Goal: Task Accomplishment & Management: Manage account settings

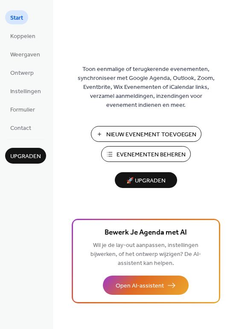
click at [42, 74] on ul "Start Koppelen Weergaven Ontwerp Instellingen Formulier Contact" at bounding box center [25, 72] width 41 height 124
click at [31, 73] on span "Ontwerp" at bounding box center [21, 73] width 23 height 9
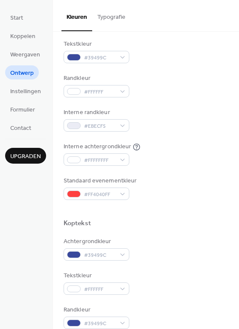
scroll to position [117, 0]
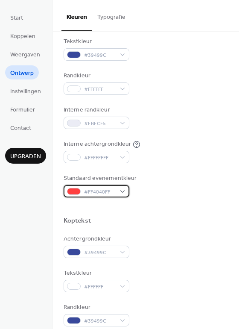
click at [121, 192] on div "#FF4040FF" at bounding box center [97, 191] width 66 height 12
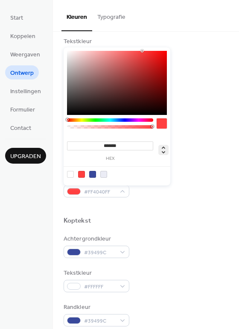
click at [164, 146] on icon at bounding box center [163, 150] width 10 height 10
type input "*"
type input "****"
type input "***"
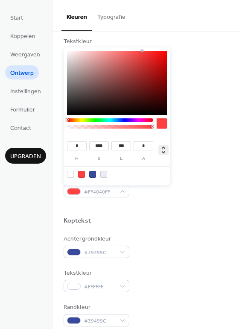
click at [164, 146] on icon at bounding box center [163, 150] width 10 height 10
type input "*******"
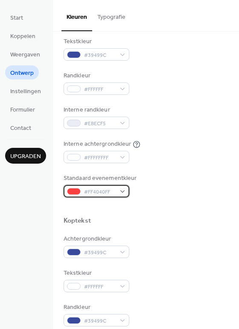
click at [125, 186] on div "#FF4040FF" at bounding box center [97, 191] width 66 height 12
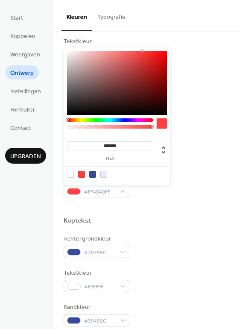
click at [126, 147] on input "*******" at bounding box center [110, 145] width 86 height 9
paste input
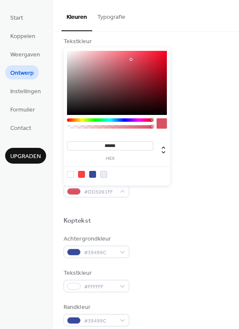
type input "*******"
click at [138, 154] on div "******* hex" at bounding box center [110, 150] width 86 height 21
click at [164, 126] on div at bounding box center [162, 123] width 10 height 10
click at [190, 152] on div "Interne achtergrondkleur #FFFFFFFF" at bounding box center [146, 151] width 165 height 23
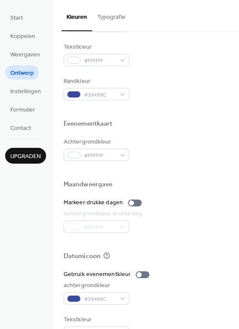
scroll to position [366, 0]
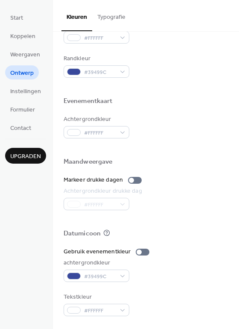
click at [121, 288] on div "Gebruik evenementkleur achtergrondkleur #39499C Tekstkleur #FFFFFF" at bounding box center [146, 281] width 165 height 69
click at [84, 287] on div "Gebruik evenementkleur achtergrondkleur #39499C Tekstkleur #FFFFFF" at bounding box center [146, 281] width 165 height 69
click at [76, 287] on div "Gebruik evenementkleur achtergrondkleur #39499C Tekstkleur #FFFFFF" at bounding box center [146, 281] width 165 height 69
click at [126, 288] on div "Gebruik evenementkleur achtergrondkleur #39499C Tekstkleur #FFFFFF" at bounding box center [146, 281] width 165 height 69
click at [121, 274] on div "#39499C" at bounding box center [97, 276] width 66 height 12
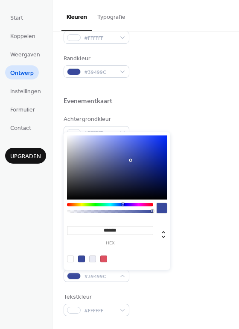
click at [158, 294] on div "Tekstkleur #FFFFFF" at bounding box center [146, 304] width 165 height 23
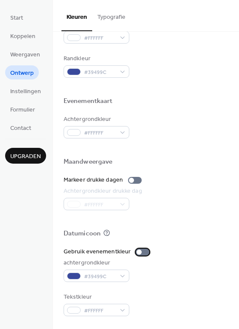
click at [144, 250] on div at bounding box center [143, 252] width 14 height 7
click at [144, 250] on div at bounding box center [146, 251] width 5 height 5
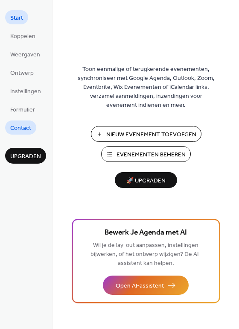
click at [21, 128] on span "Contact" at bounding box center [20, 128] width 21 height 9
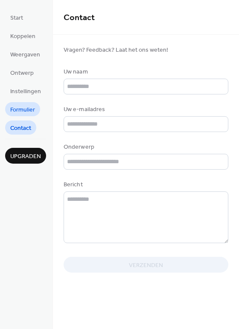
click at [29, 109] on span "Formulier" at bounding box center [22, 110] width 25 height 9
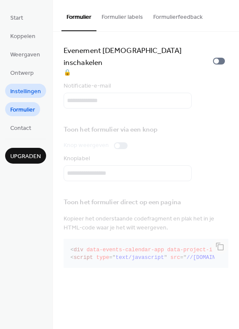
click at [31, 92] on span "Instellingen" at bounding box center [25, 91] width 31 height 9
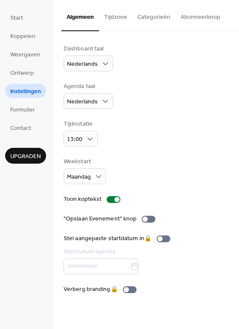
click at [114, 16] on button "Tijdzone" at bounding box center [115, 15] width 33 height 30
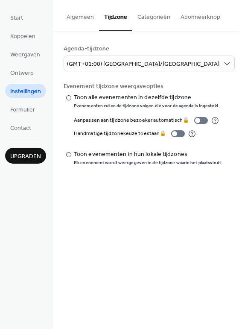
click at [141, 18] on button "Categorieën" at bounding box center [153, 15] width 43 height 30
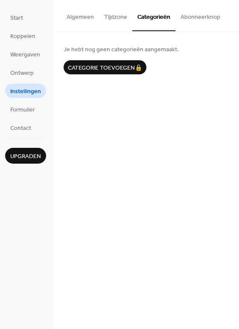
click at [206, 20] on button "Abonneerknop" at bounding box center [201, 15] width 50 height 30
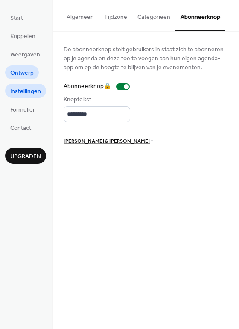
click at [30, 76] on span "Ontwerp" at bounding box center [21, 73] width 23 height 9
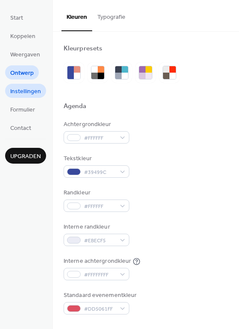
click at [23, 91] on span "Instellingen" at bounding box center [25, 91] width 31 height 9
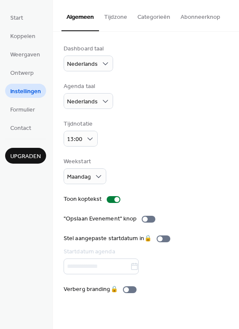
click at [182, 23] on button "Abonneerknop" at bounding box center [201, 15] width 50 height 30
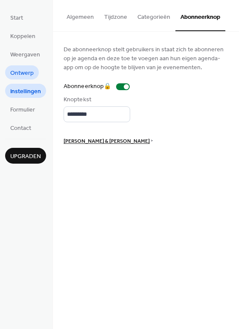
click at [35, 70] on link "Ontwerp" at bounding box center [22, 72] width 34 height 14
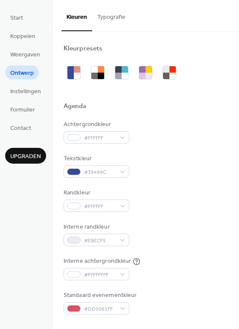
click at [114, 25] on button "Typografie" at bounding box center [111, 15] width 38 height 30
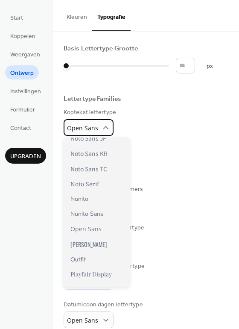
scroll to position [627, 0]
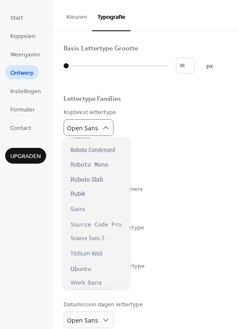
click at [172, 134] on div "Koptekst lettertype Open Sans" at bounding box center [146, 122] width 165 height 28
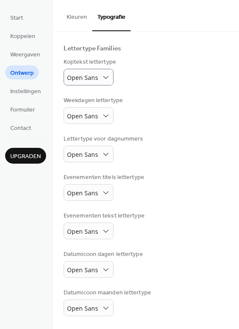
scroll to position [0, 0]
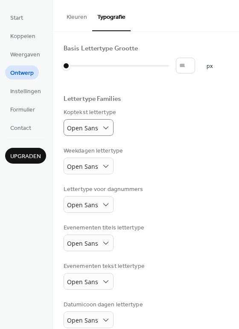
click at [67, 12] on button "Kleuren" at bounding box center [77, 15] width 31 height 30
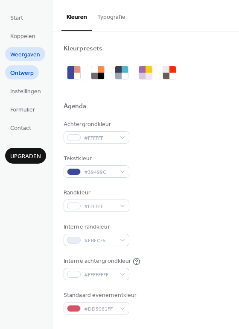
click at [29, 51] on span "Weergaven" at bounding box center [25, 54] width 30 height 9
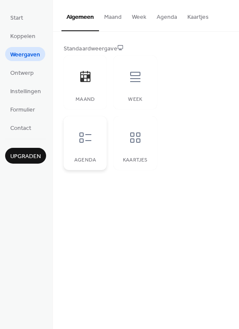
click at [83, 131] on icon at bounding box center [86, 138] width 14 height 14
click at [129, 79] on icon at bounding box center [136, 77] width 14 height 14
click at [137, 145] on div at bounding box center [136, 138] width 26 height 26
click at [83, 78] on icon at bounding box center [85, 76] width 10 height 11
click at [118, 26] on button "Maand" at bounding box center [113, 15] width 28 height 30
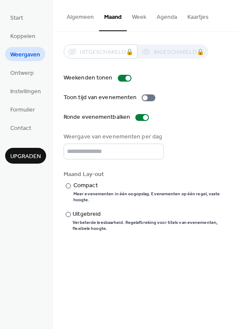
click at [135, 23] on button "Week" at bounding box center [139, 15] width 25 height 30
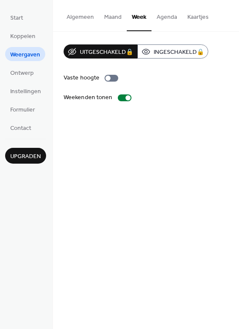
click at [161, 14] on button "Agenda" at bounding box center [167, 15] width 31 height 30
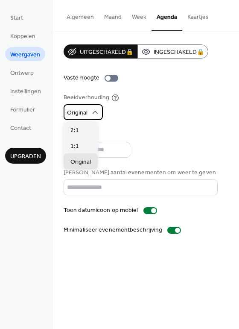
click at [93, 110] on icon at bounding box center [95, 112] width 9 height 9
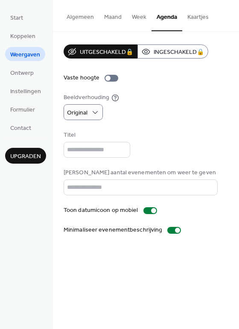
click at [92, 13] on button "Algemeen" at bounding box center [81, 15] width 38 height 30
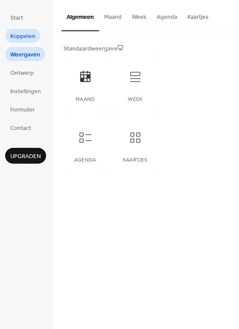
click at [37, 33] on link "Koppelen" at bounding box center [22, 36] width 35 height 14
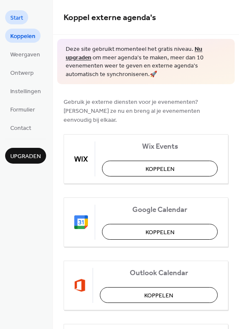
click at [21, 15] on span "Start" at bounding box center [16, 18] width 13 height 9
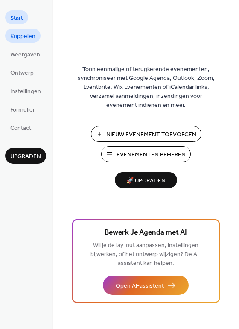
click at [32, 38] on span "Koppelen" at bounding box center [22, 36] width 25 height 9
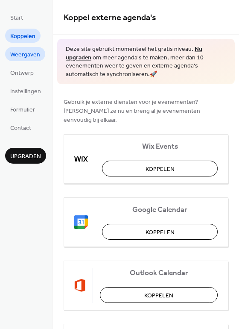
click at [27, 55] on span "Weergaven" at bounding box center [25, 54] width 30 height 9
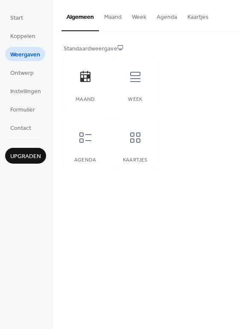
click at [166, 18] on button "Agenda" at bounding box center [167, 15] width 31 height 30
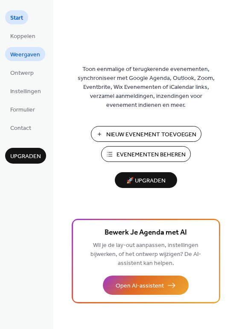
click at [29, 54] on span "Weergaven" at bounding box center [25, 54] width 30 height 9
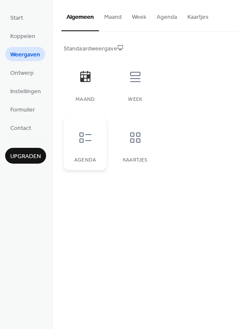
click at [76, 147] on div at bounding box center [86, 138] width 26 height 26
click at [85, 144] on icon at bounding box center [86, 138] width 14 height 14
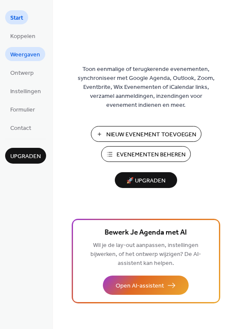
click at [32, 56] on span "Weergaven" at bounding box center [25, 54] width 30 height 9
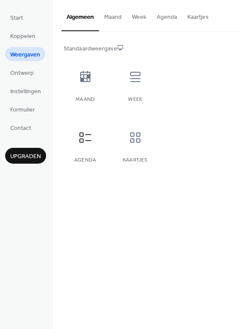
click at [161, 18] on button "Agenda" at bounding box center [167, 15] width 31 height 30
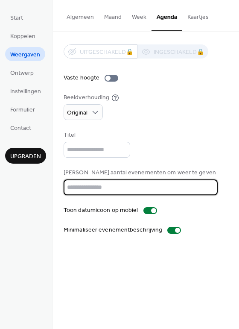
click at [122, 185] on input "**" at bounding box center [141, 187] width 154 height 16
click at [186, 191] on input "**" at bounding box center [141, 187] width 154 height 16
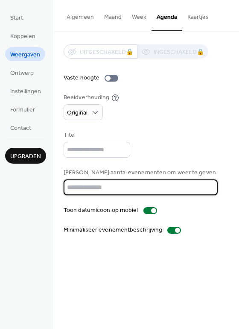
click at [186, 191] on input "**" at bounding box center [141, 187] width 154 height 16
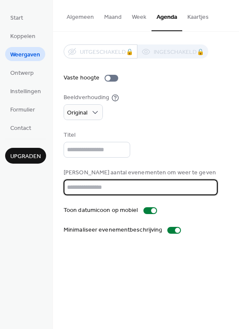
click at [186, 191] on input "**" at bounding box center [141, 187] width 154 height 16
click at [186, 191] on input "*" at bounding box center [141, 187] width 154 height 16
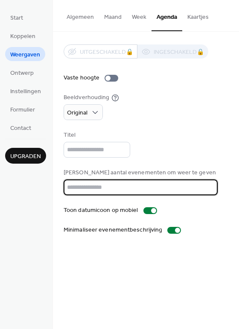
click at [186, 191] on input "*" at bounding box center [141, 187] width 154 height 16
type input "*"
click at [186, 191] on input "*" at bounding box center [141, 187] width 154 height 16
click at [197, 145] on div "Titel" at bounding box center [146, 144] width 165 height 27
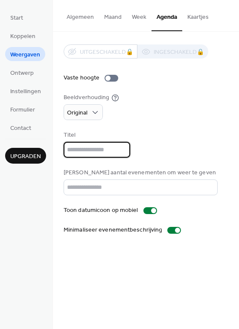
click at [113, 147] on input "text" at bounding box center [97, 150] width 67 height 16
type input "*******"
click at [92, 151] on input "*******" at bounding box center [97, 150] width 67 height 16
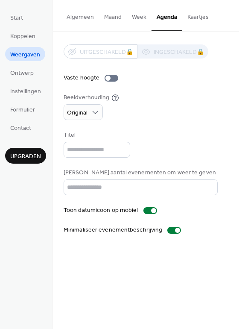
click at [169, 132] on div "Titel" at bounding box center [146, 144] width 165 height 27
click at [91, 14] on button "Algemeen" at bounding box center [81, 15] width 38 height 30
